Goal: Information Seeking & Learning: Learn about a topic

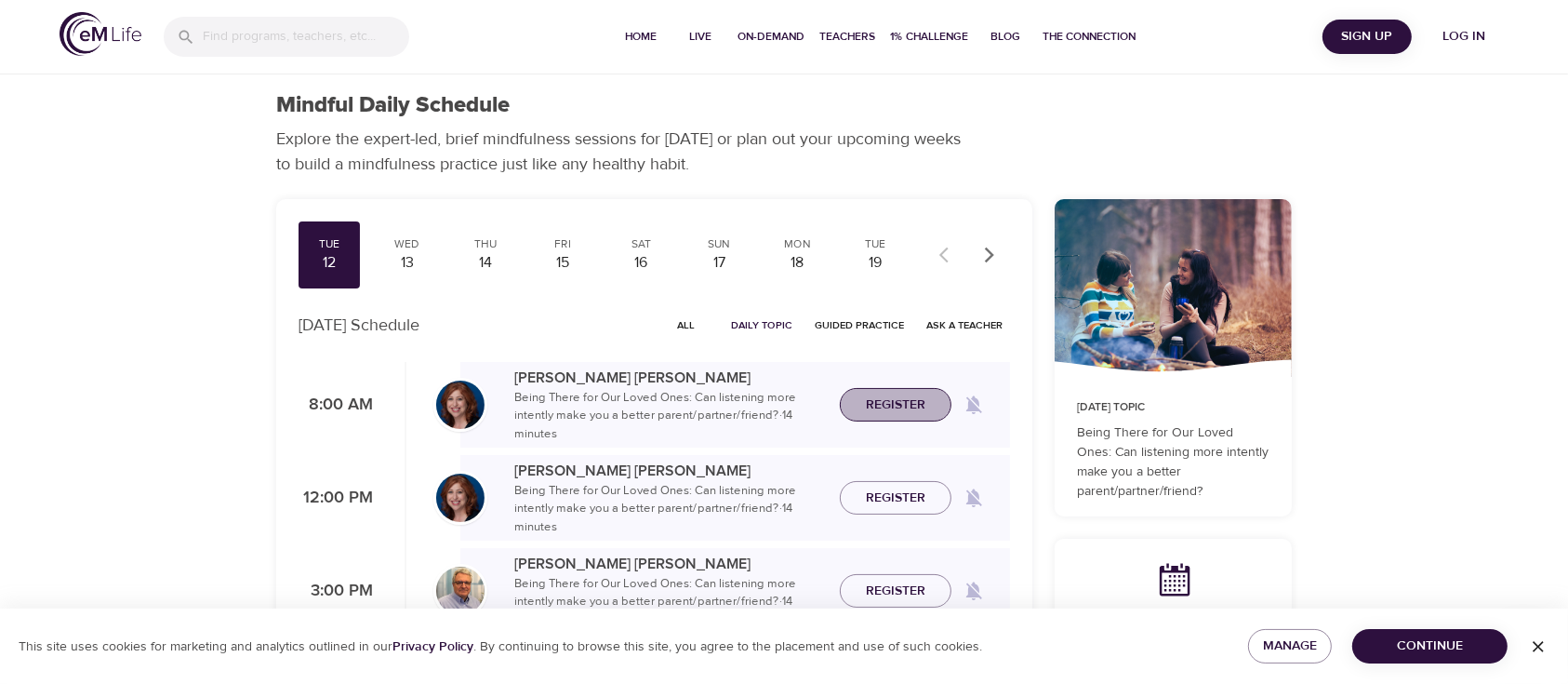
click at [911, 400] on span "Register" at bounding box center [895, 406] width 60 height 23
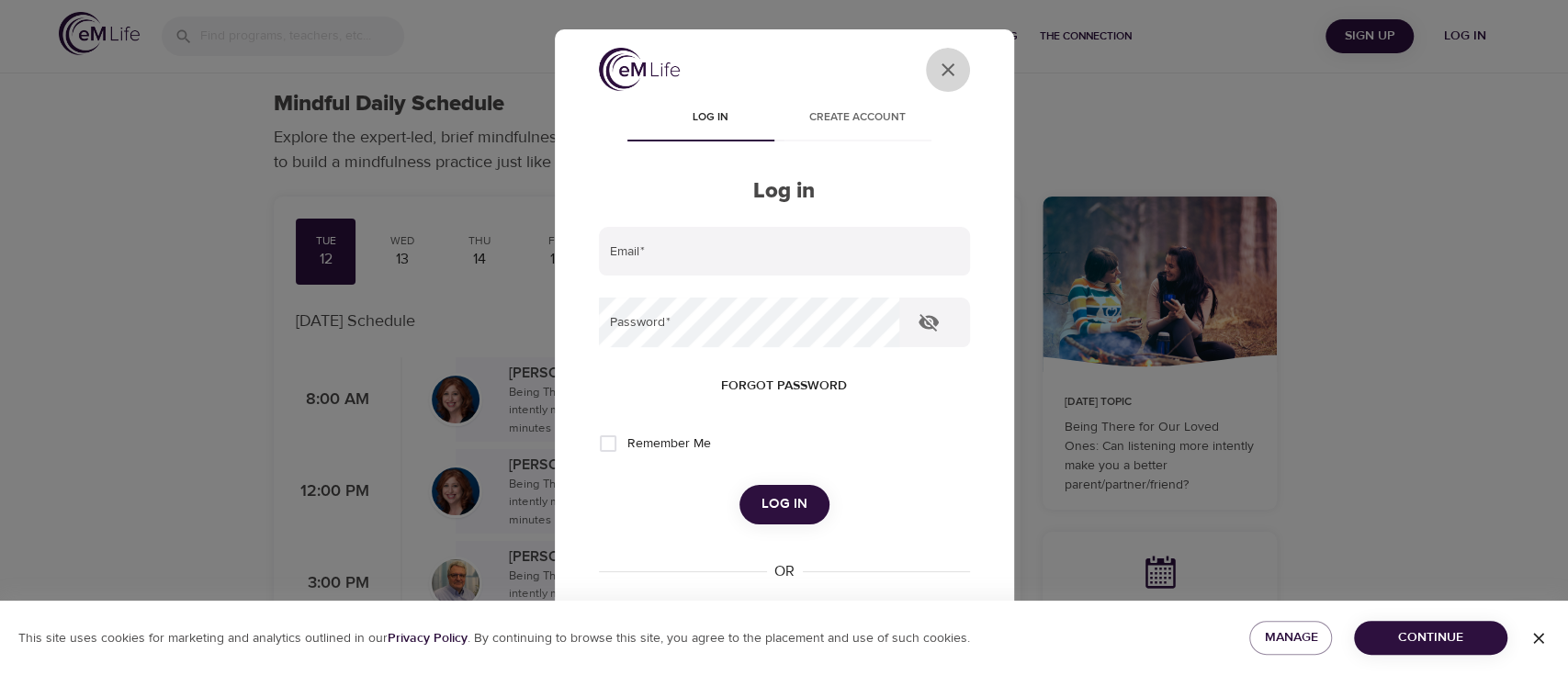
click at [942, 63] on button "User Profile" at bounding box center [949, 70] width 44 height 44
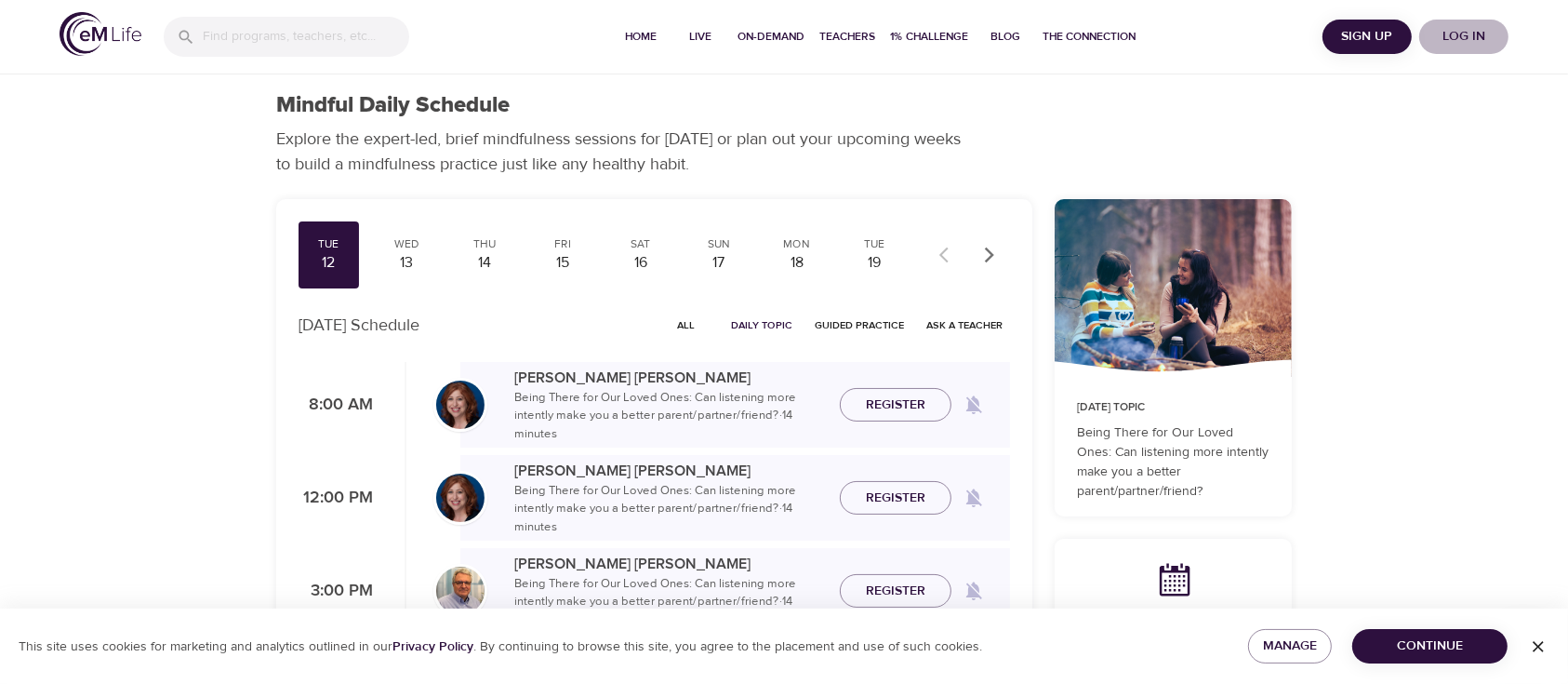
click at [1466, 36] on span "Log in" at bounding box center [1464, 37] width 74 height 23
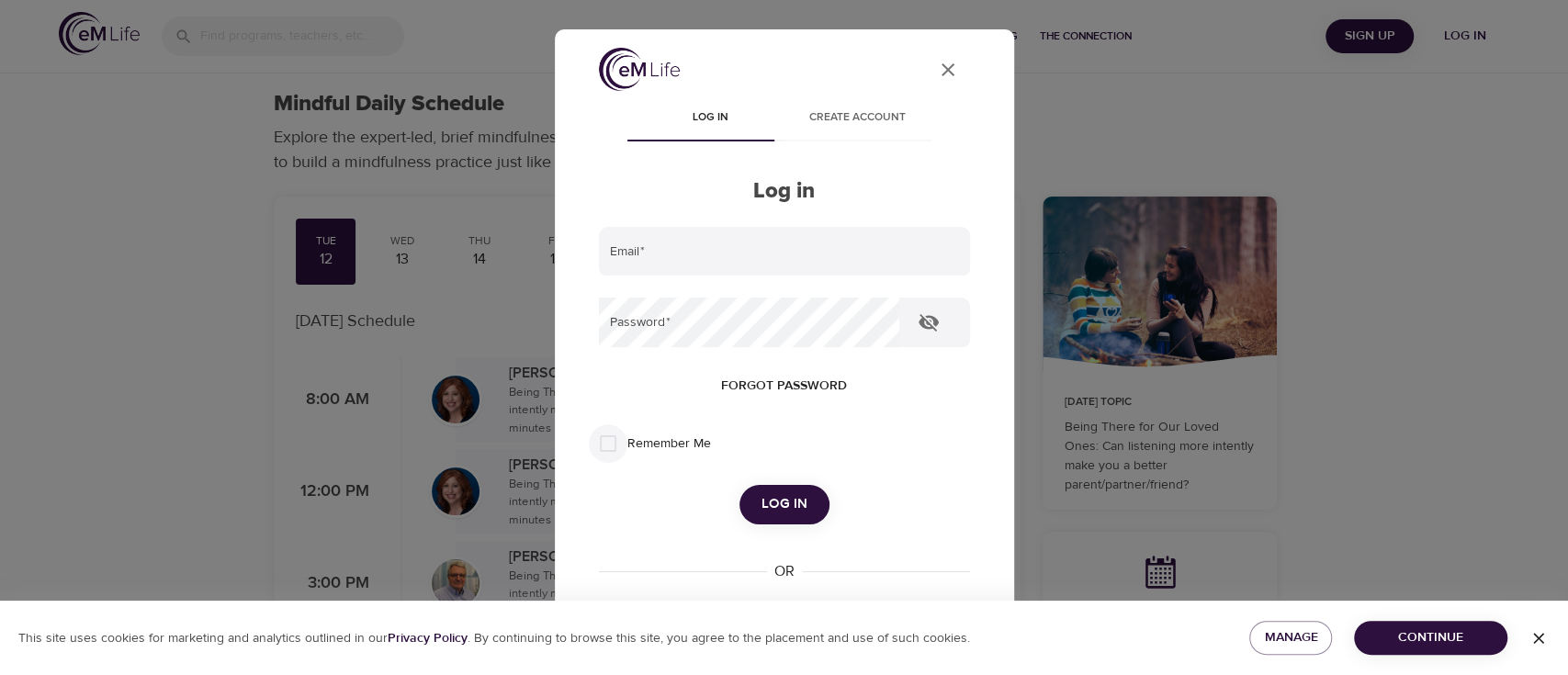
click at [610, 445] on input "Remember Me" at bounding box center [608, 444] width 39 height 39
checkbox input "true"
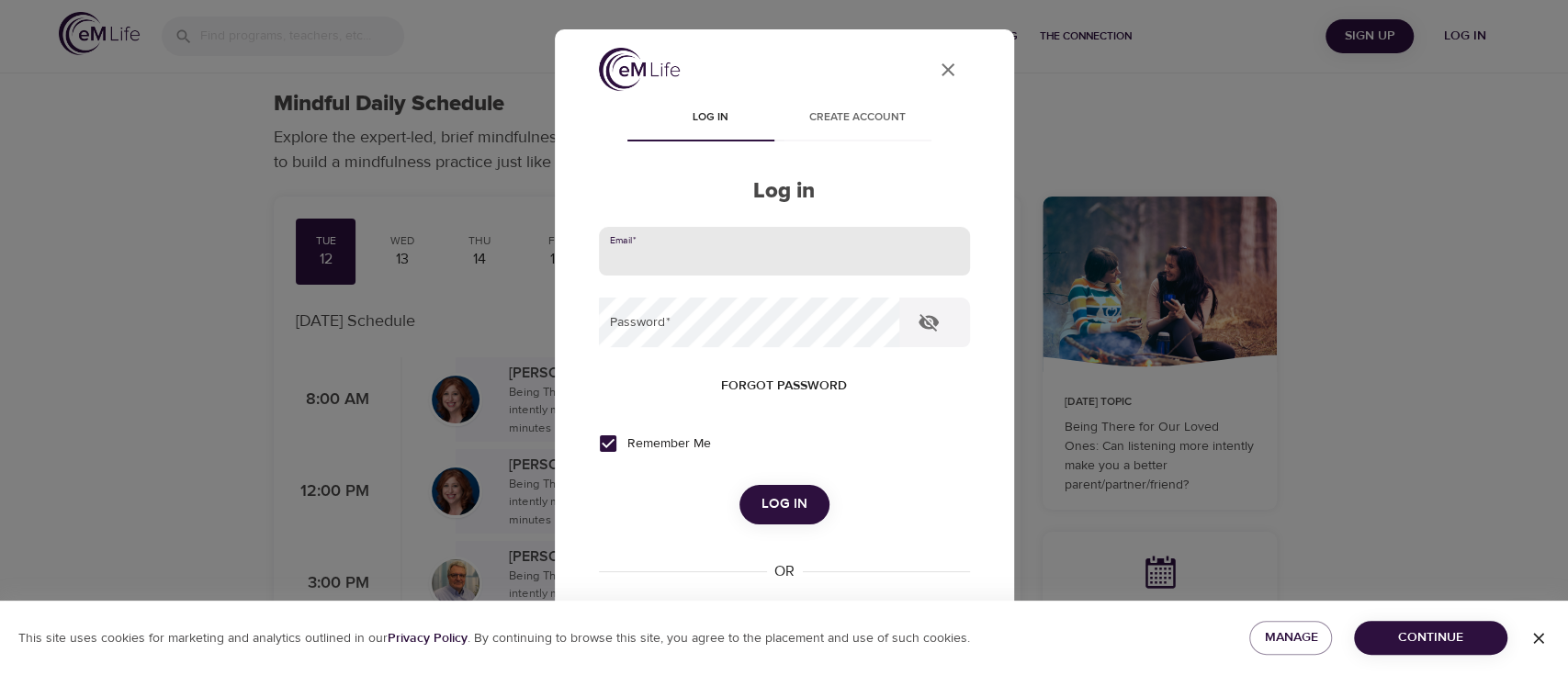
click at [641, 234] on input "email" at bounding box center [784, 251] width 371 height 49
click at [739, 485] on button "Log in" at bounding box center [784, 504] width 90 height 39
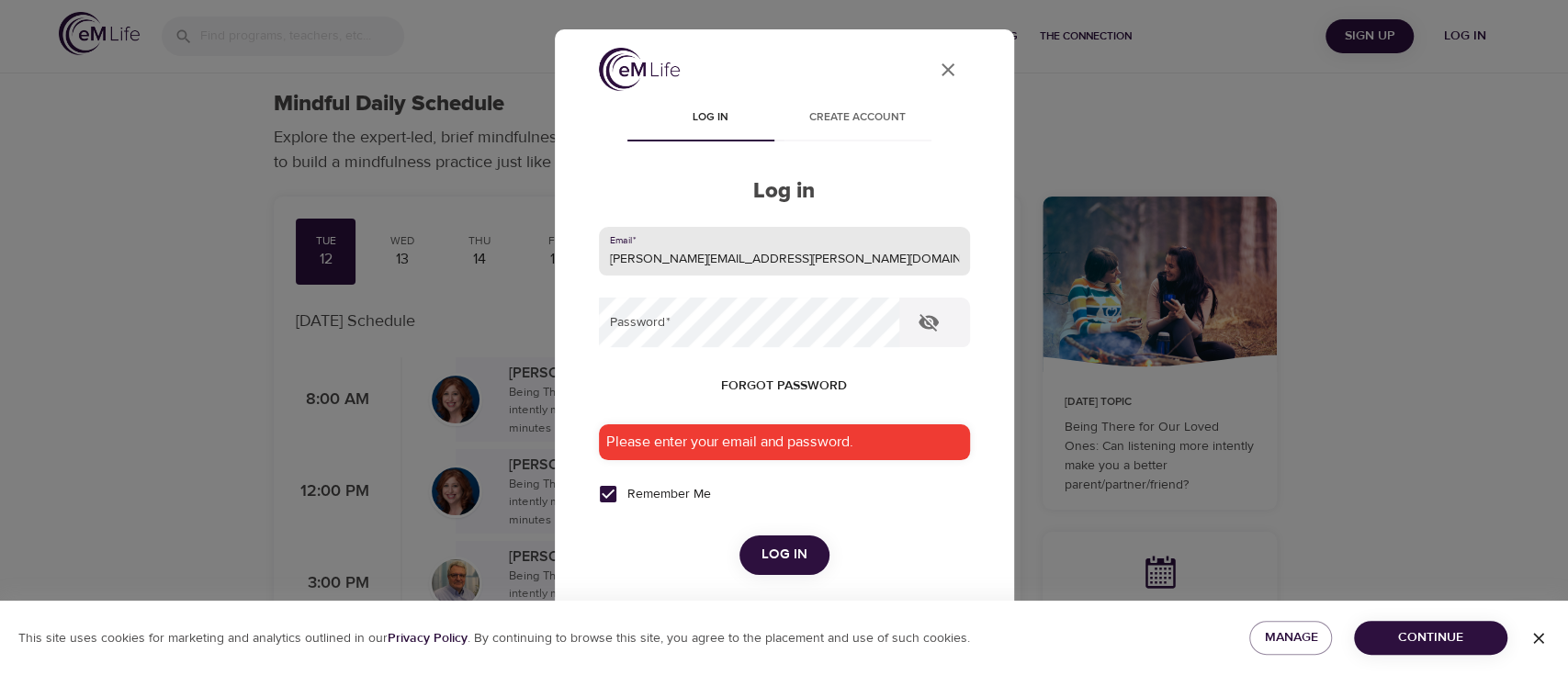
type input "[PERSON_NAME][EMAIL_ADDRESS][PERSON_NAME][DOMAIN_NAME]"
click at [739, 535] on button "Log in" at bounding box center [784, 554] width 90 height 39
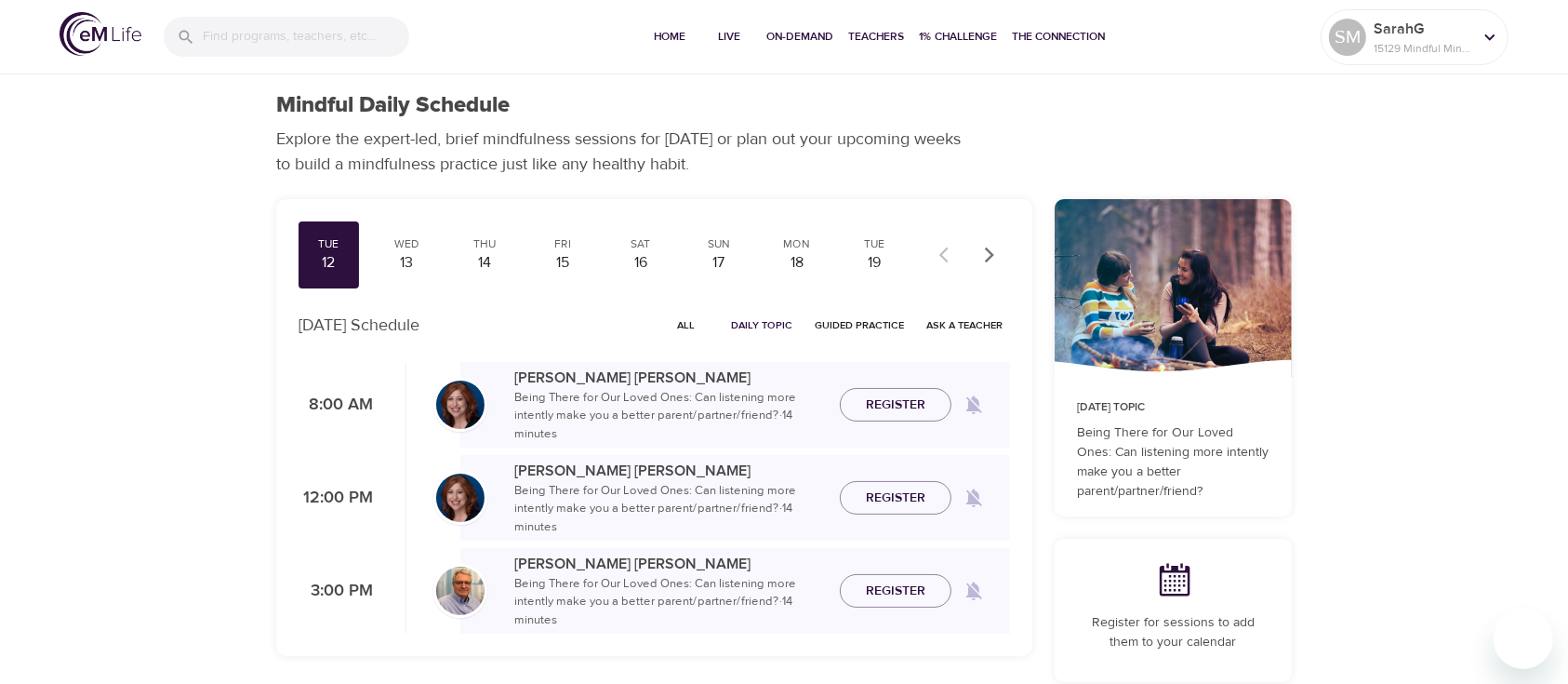
checkbox input "true"
click at [989, 251] on icon "button" at bounding box center [990, 254] width 19 height 19
click at [989, 252] on icon "button" at bounding box center [990, 254] width 19 height 19
click at [989, 251] on icon "button" at bounding box center [990, 254] width 19 height 19
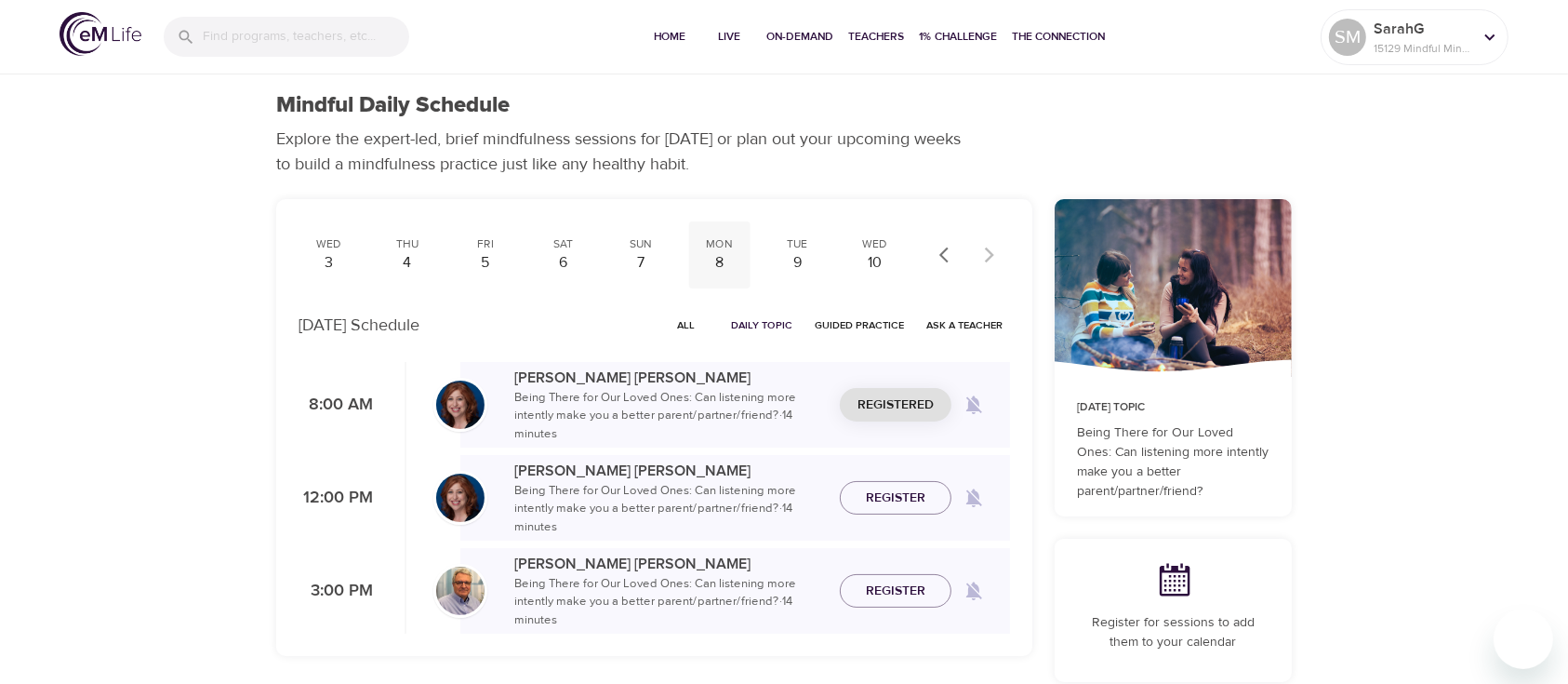
click at [718, 261] on div "8" at bounding box center [719, 263] width 47 height 21
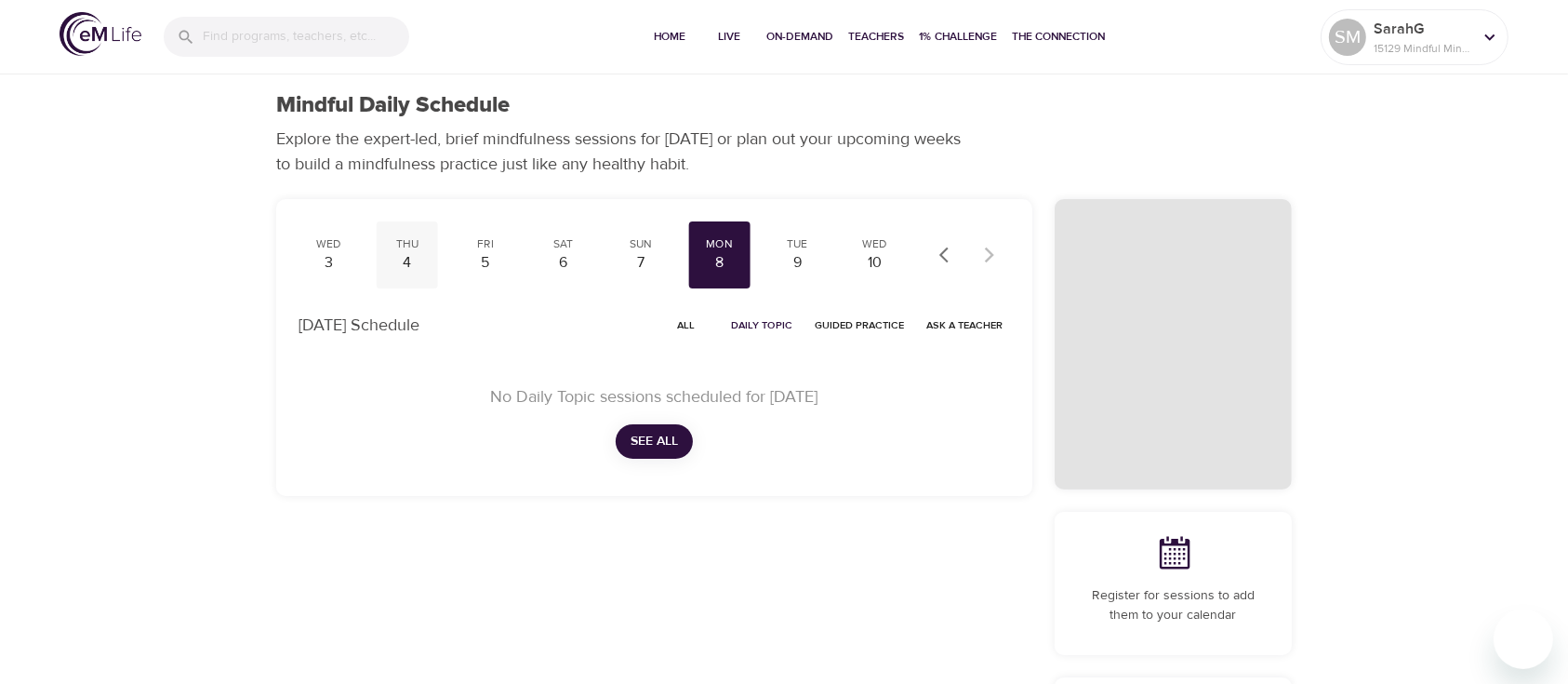
click at [409, 258] on div "4" at bounding box center [407, 263] width 47 height 21
click at [940, 250] on icon "button" at bounding box center [949, 254] width 19 height 19
click at [938, 252] on button "button" at bounding box center [949, 255] width 41 height 41
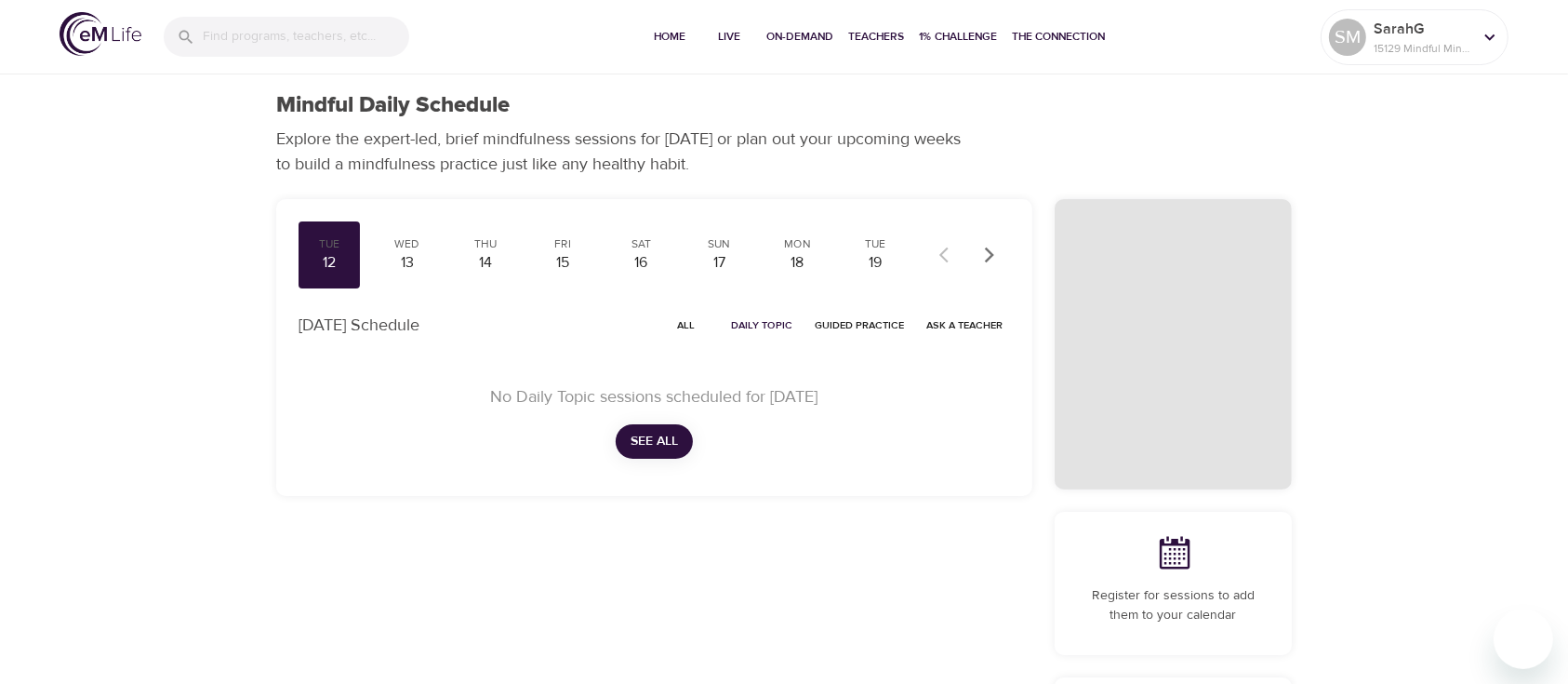
click at [938, 252] on div at bounding box center [969, 255] width 82 height 41
click at [320, 256] on div "12" at bounding box center [329, 263] width 47 height 21
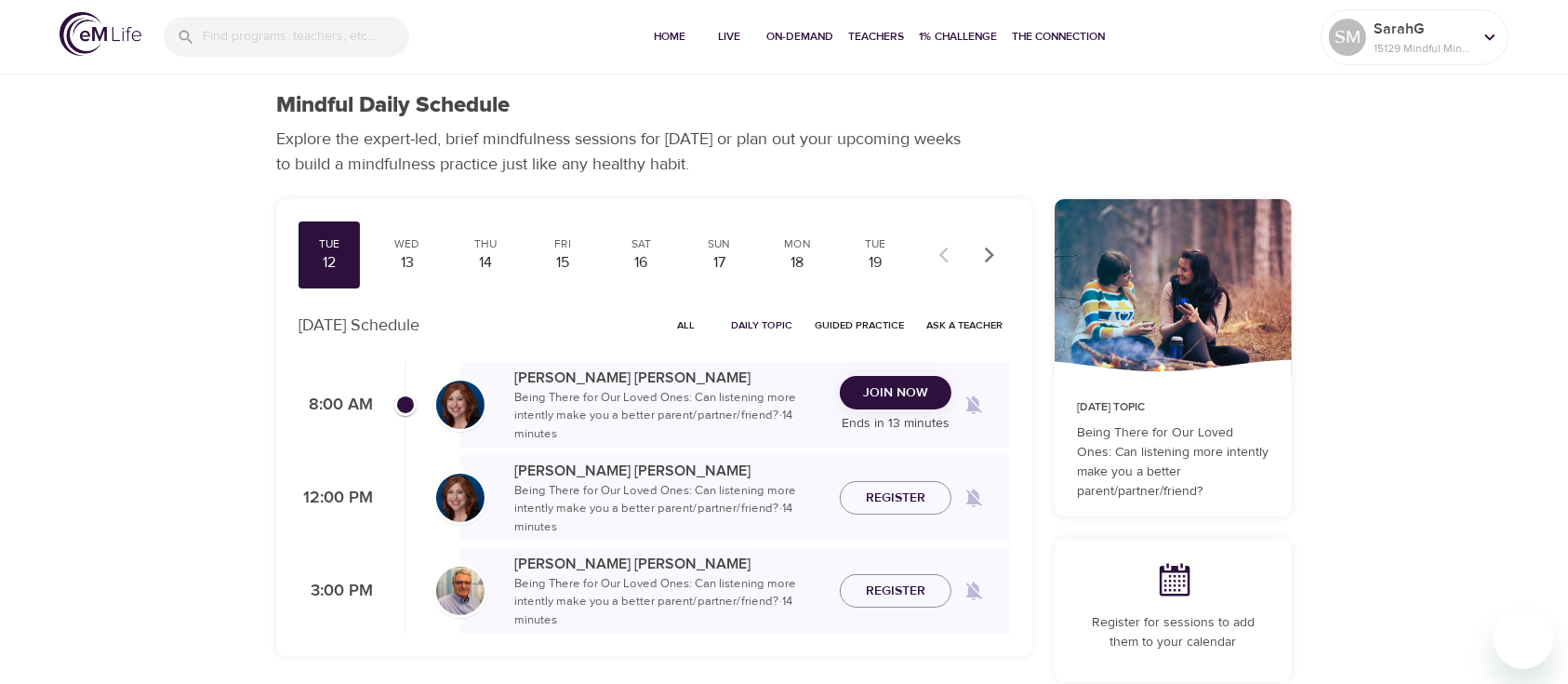
click at [893, 392] on span "Join Now" at bounding box center [896, 393] width 65 height 23
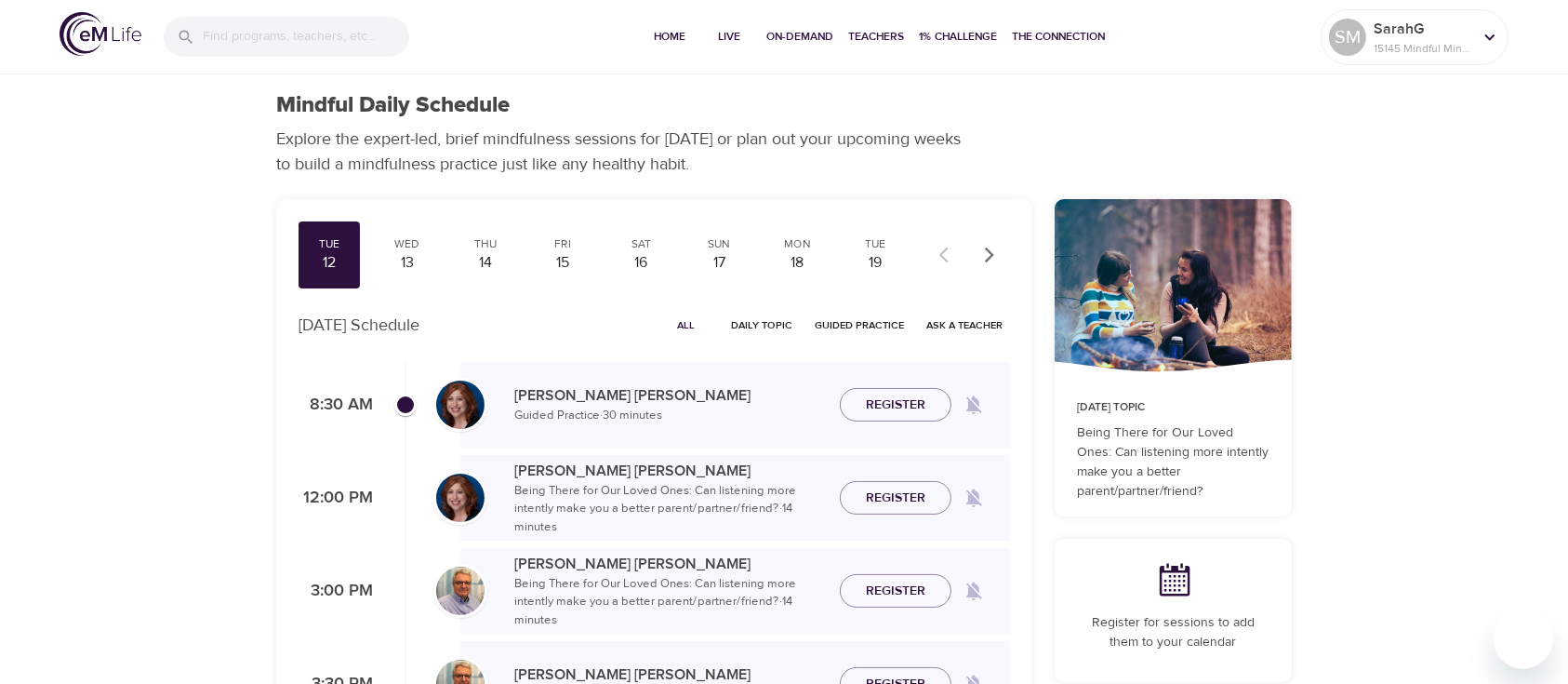
checkbox input "true"
